Goal: Task Accomplishment & Management: Manage account settings

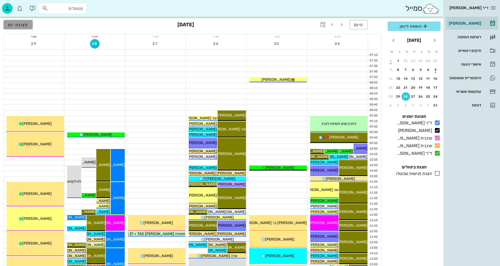
click at [17, 26] on span "תצוגת יום" at bounding box center [18, 24] width 20 height 5
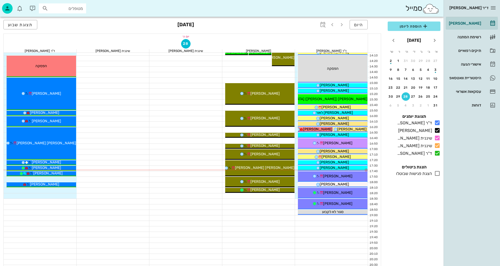
scroll to position [250, 0]
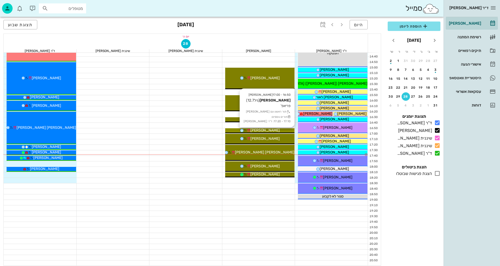
click at [285, 130] on div "[PERSON_NAME]" at bounding box center [260, 131] width 70 height 6
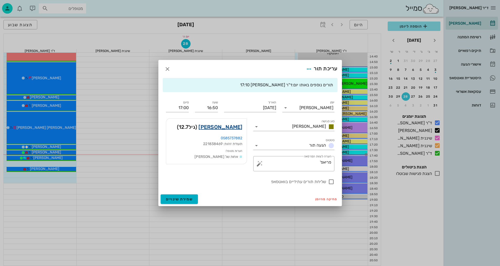
click at [228, 126] on link "[PERSON_NAME]" at bounding box center [220, 127] width 44 height 8
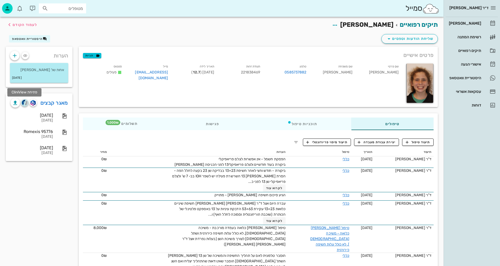
click at [26, 102] on img "button" at bounding box center [25, 103] width 6 height 6
click at [427, 143] on span "תיעוד טיפול" at bounding box center [418, 142] width 24 height 5
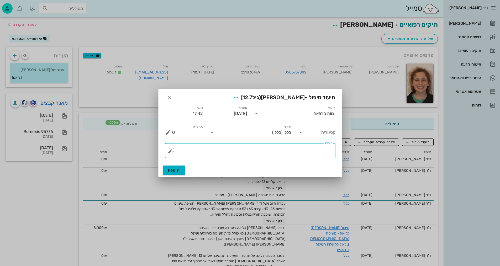
click at [312, 156] on textarea "פירוט" at bounding box center [252, 152] width 160 height 13
type textarea "בוצע פ"א שן 13"
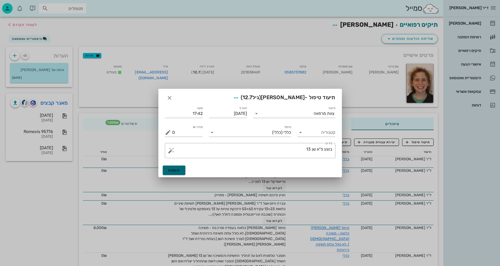
click at [179, 170] on span "הוספה" at bounding box center [174, 170] width 12 height 4
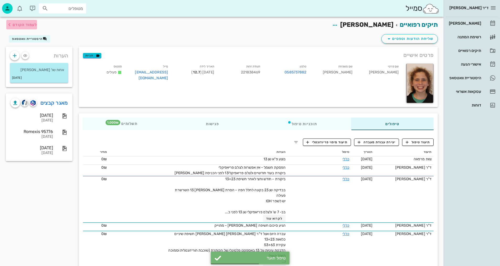
click at [16, 23] on span "לעמוד הקודם" at bounding box center [25, 25] width 24 height 4
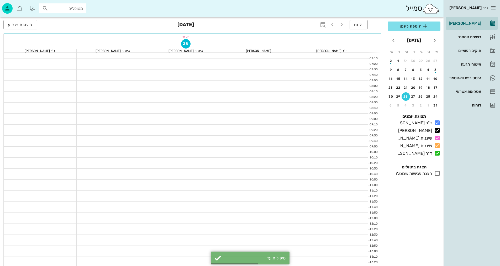
scroll to position [250, 0]
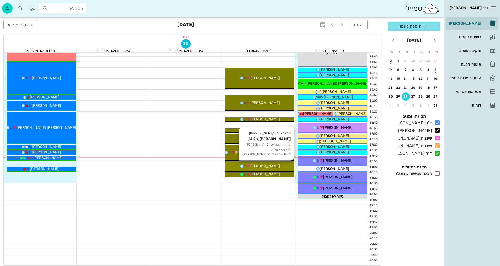
click at [275, 166] on div "[PERSON_NAME]" at bounding box center [260, 167] width 70 height 6
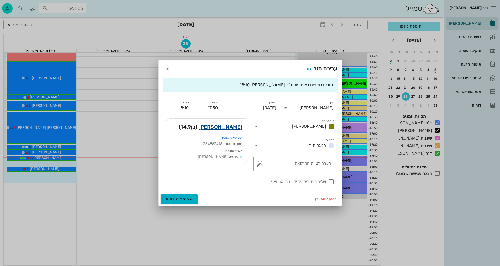
click at [236, 127] on link "[PERSON_NAME]" at bounding box center [220, 127] width 44 height 8
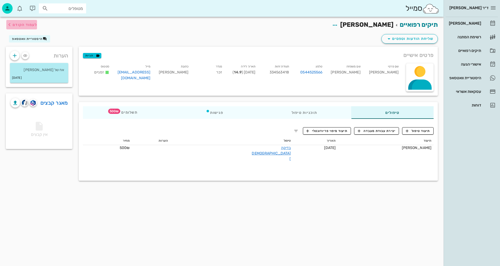
click at [19, 24] on span "לעמוד הקודם" at bounding box center [25, 25] width 24 height 4
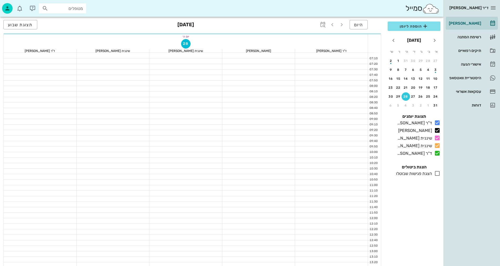
scroll to position [250, 0]
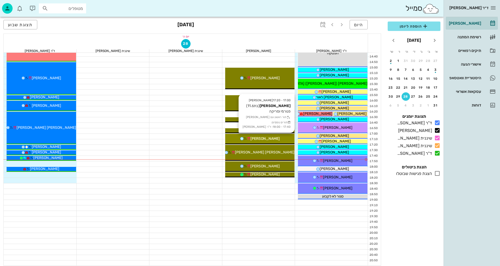
click at [281, 137] on div "[PERSON_NAME]" at bounding box center [260, 139] width 70 height 6
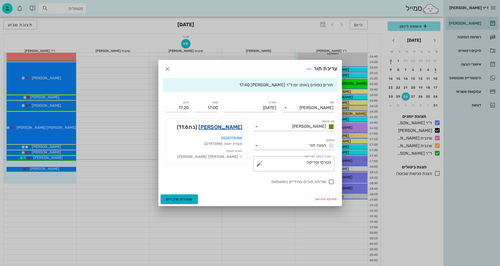
click at [232, 128] on link "[PERSON_NAME]" at bounding box center [220, 127] width 44 height 8
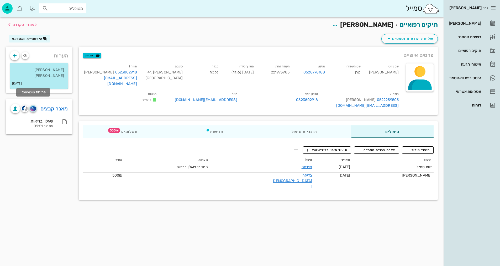
click at [32, 106] on img "button" at bounding box center [32, 109] width 5 height 6
click at [425, 148] on span "תיעוד טיפול" at bounding box center [418, 150] width 24 height 5
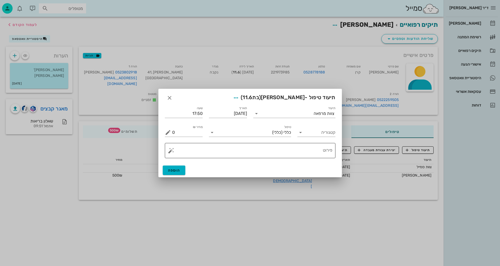
click at [284, 150] on textarea "פירוט" at bounding box center [252, 152] width 160 height 13
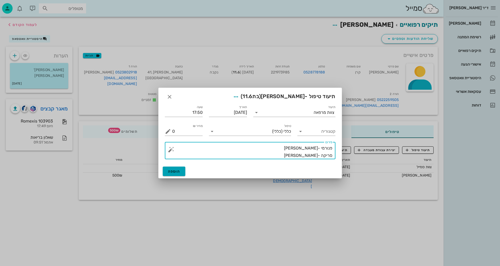
type textarea "פנורמי -[PERSON_NAME] סריקה -[PERSON_NAME]"
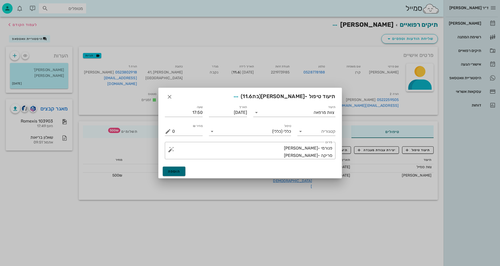
click at [172, 171] on span "הוספה" at bounding box center [174, 171] width 12 height 4
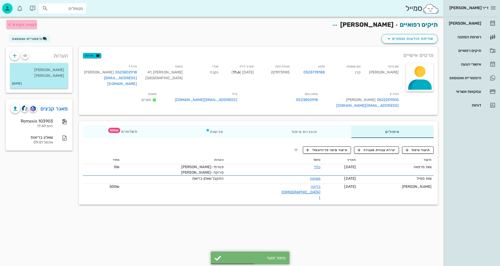
click at [14, 26] on span "לעמוד הקודם" at bounding box center [25, 25] width 24 height 4
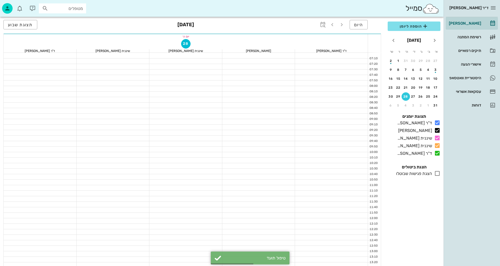
scroll to position [250, 0]
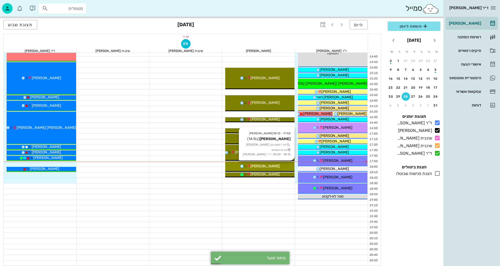
click at [279, 168] on div "[PERSON_NAME]" at bounding box center [260, 167] width 70 height 6
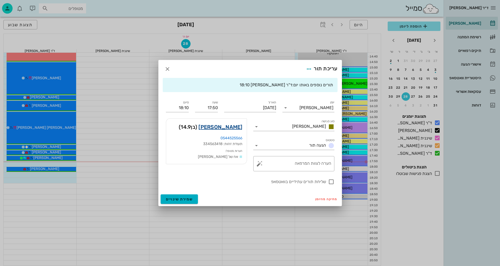
click at [227, 125] on link "[PERSON_NAME]" at bounding box center [220, 127] width 44 height 8
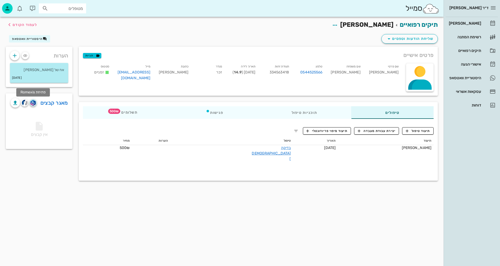
click at [33, 103] on img "button" at bounding box center [32, 103] width 5 height 6
click at [424, 129] on span "תיעוד טיפול" at bounding box center [418, 131] width 24 height 5
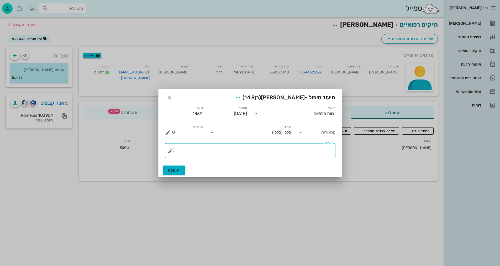
click at [321, 151] on textarea "פירוט" at bounding box center [252, 152] width 160 height 13
click at [310, 114] on input "תיעוד" at bounding box center [287, 113] width 53 height 8
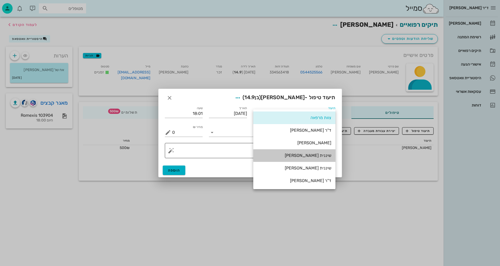
click at [307, 153] on div "שיננית [PERSON_NAME]" at bounding box center [295, 155] width 74 height 5
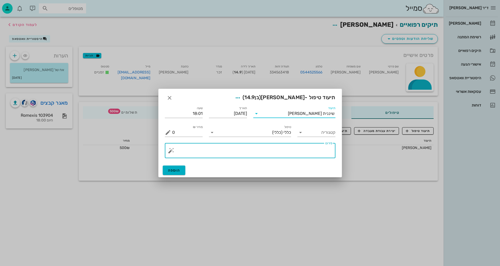
click at [303, 152] on textarea "פירוט" at bounding box center [252, 152] width 160 height 13
type textarea "פנורמי + סריקה וצ.אפליקציה +וידאו"
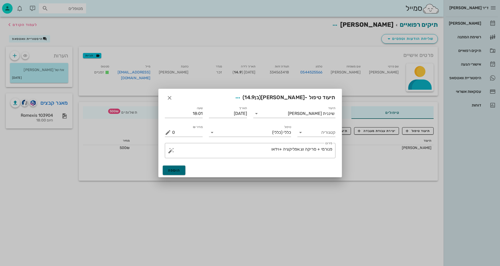
click at [180, 168] on span "הוספה" at bounding box center [174, 170] width 12 height 4
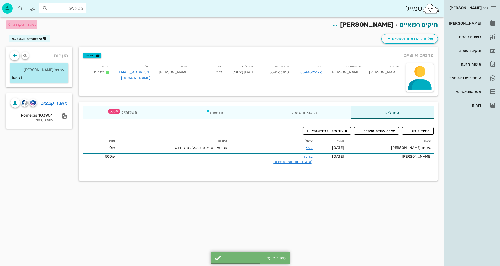
click at [12, 25] on icon "button" at bounding box center [9, 25] width 6 height 6
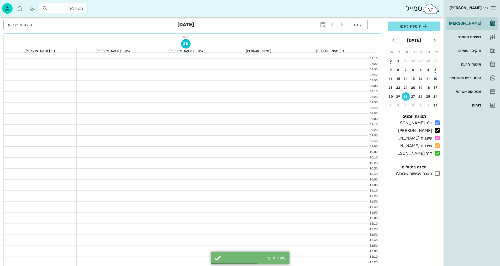
scroll to position [250, 0]
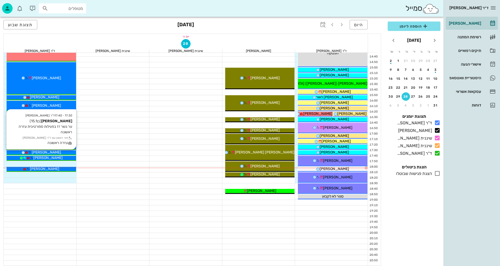
click at [53, 151] on span "[PERSON_NAME]" at bounding box center [46, 152] width 29 height 4
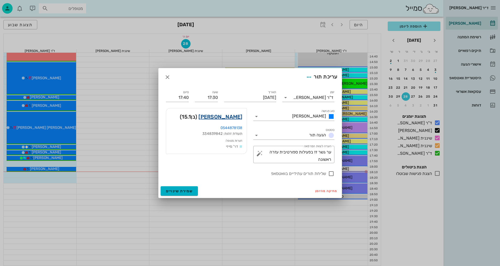
click at [235, 115] on link "[PERSON_NAME]" at bounding box center [220, 117] width 44 height 8
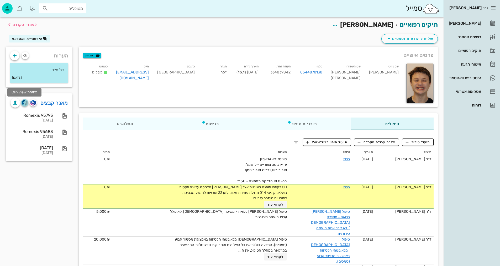
click at [27, 103] on img "button" at bounding box center [25, 103] width 6 height 6
click at [425, 142] on span "תיעוד טיפול" at bounding box center [418, 142] width 24 height 5
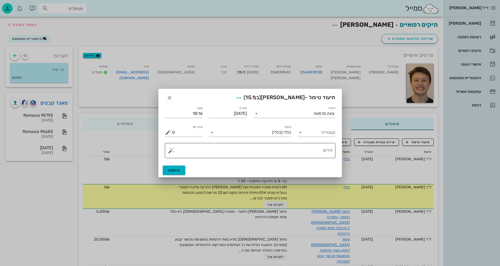
click at [310, 153] on textarea "פירוט" at bounding box center [252, 152] width 160 height 13
type textarea "פ"
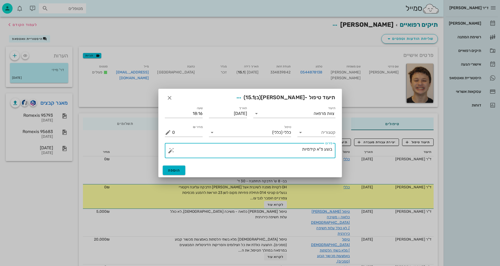
type textarea "בוצע פ"א קידמיות"
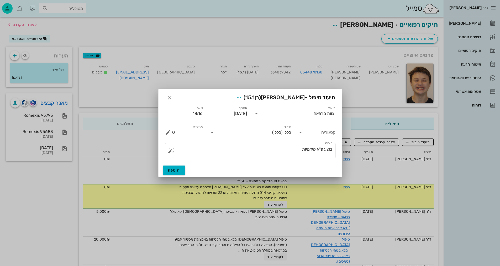
click at [141, 146] on div at bounding box center [250, 133] width 500 height 266
click at [169, 98] on icon "button" at bounding box center [169, 98] width 6 height 6
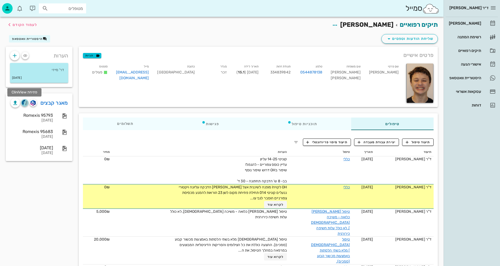
click at [25, 102] on img "button" at bounding box center [25, 103] width 6 height 6
drag, startPoint x: 425, startPoint y: 146, endPoint x: 424, endPoint y: 144, distance: 2.7
click at [424, 144] on div "תיעוד טיפול יצירת עבודת מעבדה תיעוד מיפוי פריודונטלי תיעוד תאריך טיפול הערות מח…" at bounding box center [258, 254] width 359 height 241
click at [421, 142] on span "תיעוד טיפול" at bounding box center [418, 142] width 24 height 5
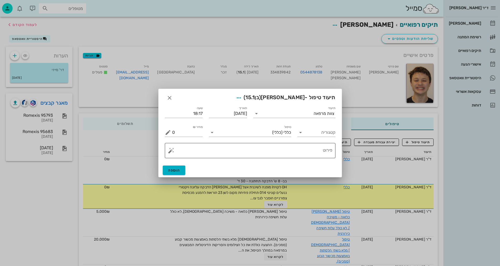
click at [281, 151] on textarea "פירוט" at bounding box center [252, 152] width 160 height 13
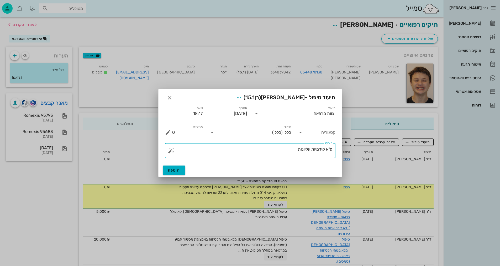
drag, startPoint x: 333, startPoint y: 149, endPoint x: 331, endPoint y: 151, distance: 2.9
click at [333, 149] on div "​ פירוט פ"א קידמיות עליונות" at bounding box center [250, 150] width 171 height 15
click at [332, 149] on textarea "פ"א קידמיות עליונות" at bounding box center [252, 152] width 160 height 13
type textarea "בוצע פ"א קידמיות עליונות"
click at [179, 167] on button "הוספה" at bounding box center [174, 170] width 23 height 9
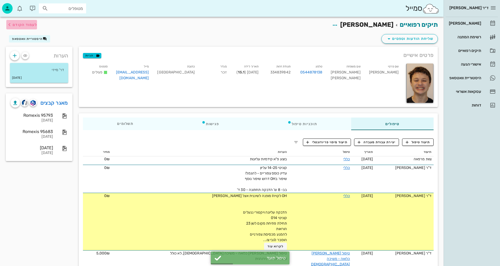
click at [18, 22] on span "לעמוד הקודם" at bounding box center [21, 25] width 31 height 6
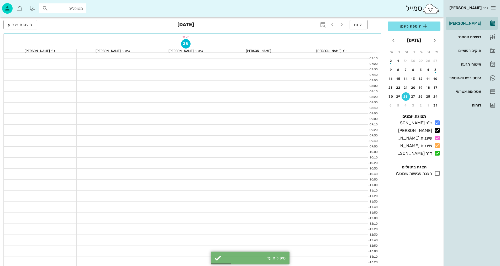
scroll to position [250, 0]
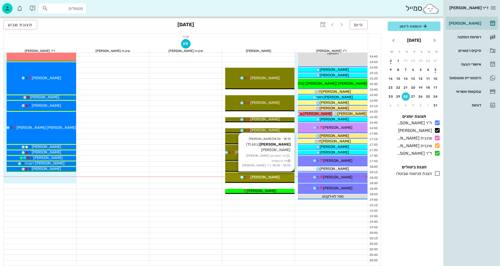
click at [278, 177] on span "[PERSON_NAME]" at bounding box center [264, 177] width 29 height 4
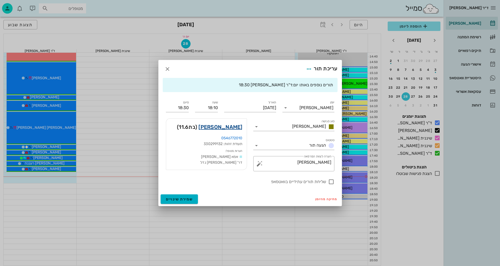
click at [226, 125] on link "[PERSON_NAME]" at bounding box center [220, 127] width 44 height 8
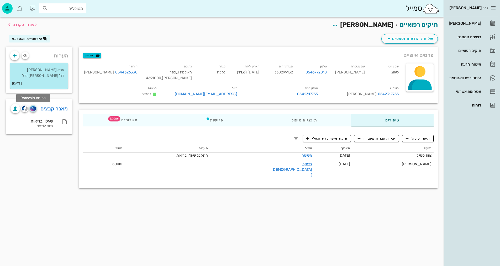
click at [35, 109] on img "button" at bounding box center [32, 109] width 5 height 6
click at [422, 139] on span "תיעוד טיפול" at bounding box center [418, 138] width 24 height 5
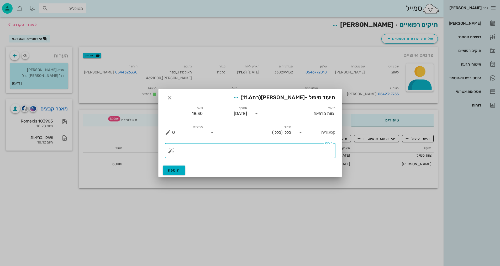
click at [300, 150] on textarea "פירוט" at bounding box center [252, 152] width 160 height 13
type textarea "פנורמי + סריקה וצילום אפליקציה"
click at [329, 112] on div "צוות מרפאה" at bounding box center [324, 113] width 21 height 5
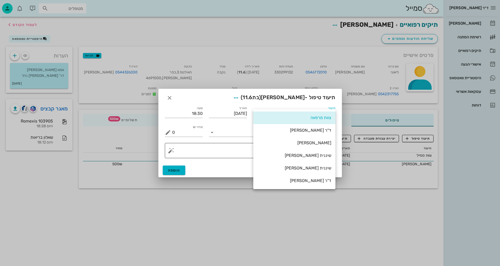
click at [319, 158] on div "שיננית [PERSON_NAME]" at bounding box center [295, 155] width 74 height 11
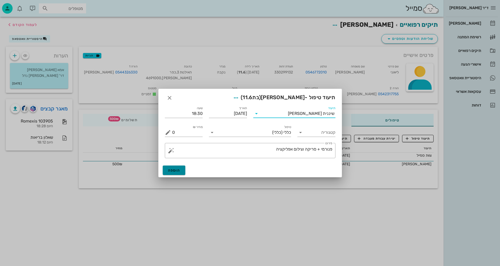
click at [174, 168] on span "הוספה" at bounding box center [174, 170] width 12 height 4
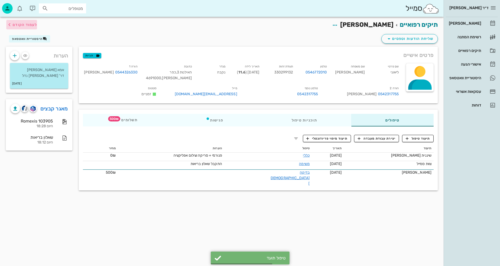
click at [21, 23] on span "לעמוד הקודם" at bounding box center [25, 25] width 24 height 4
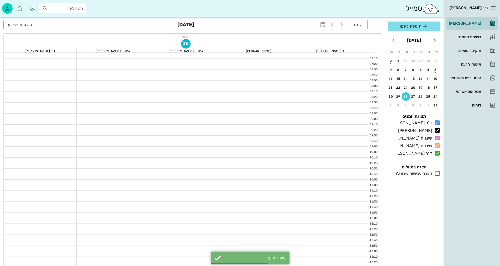
scroll to position [250, 0]
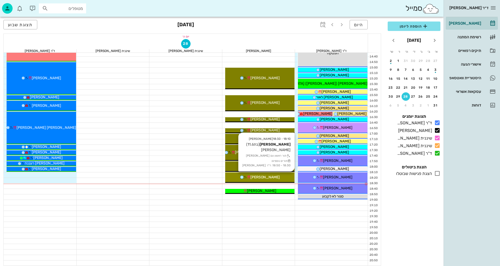
click at [280, 179] on span "[PERSON_NAME]" at bounding box center [264, 177] width 29 height 4
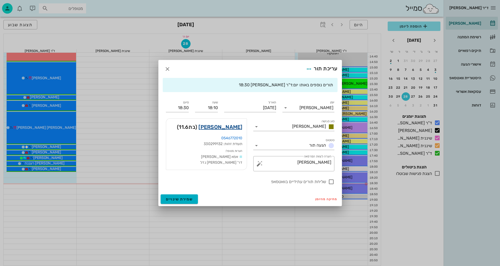
click at [221, 123] on link "[PERSON_NAME]" at bounding box center [220, 127] width 44 height 8
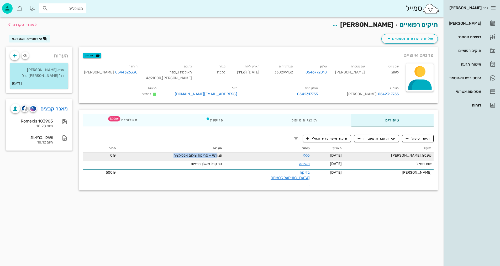
drag, startPoint x: 233, startPoint y: 156, endPoint x: 196, endPoint y: 159, distance: 36.9
click at [188, 157] on span "פנורמי + סריקה וצילום אפליקציה" at bounding box center [198, 155] width 49 height 4
click at [218, 157] on span "פנורמי + סריקה וצילום אפליקציה" at bounding box center [198, 155] width 49 height 4
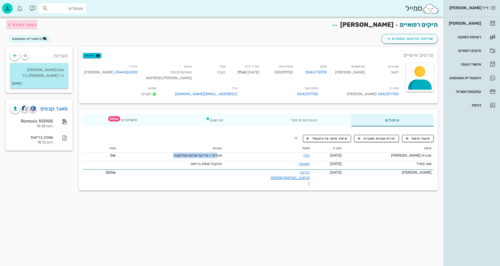
click at [33, 23] on span "לעמוד הקודם" at bounding box center [25, 25] width 24 height 4
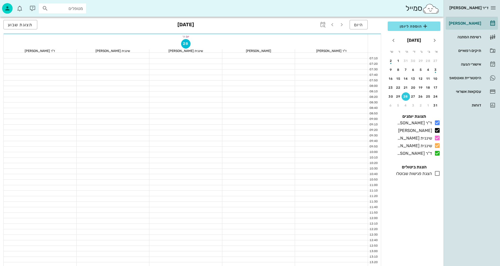
scroll to position [250, 0]
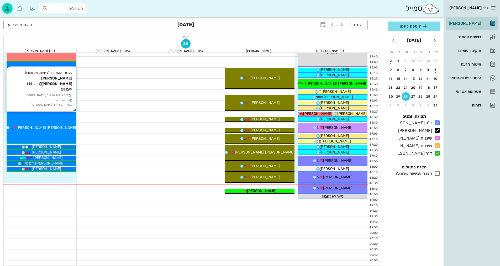
click at [61, 124] on div "16:20 - 17:20 ד"ר [PERSON_NAME] [PERSON_NAME] (גיל 14.4 ) קיבועים תור ראשון עם …" at bounding box center [42, 128] width 70 height 33
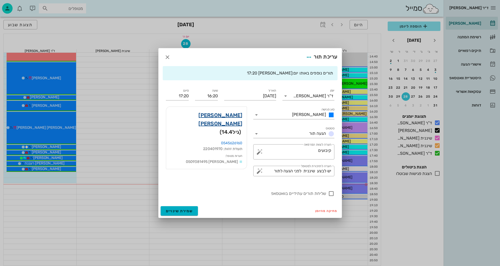
click at [232, 115] on link "[PERSON_NAME] [PERSON_NAME]" at bounding box center [206, 119] width 72 height 17
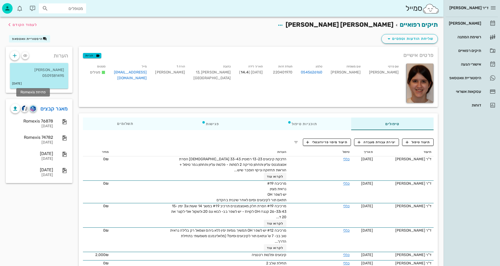
click at [31, 106] on img "button" at bounding box center [32, 109] width 5 height 6
